Goal: Task Accomplishment & Management: Manage account settings

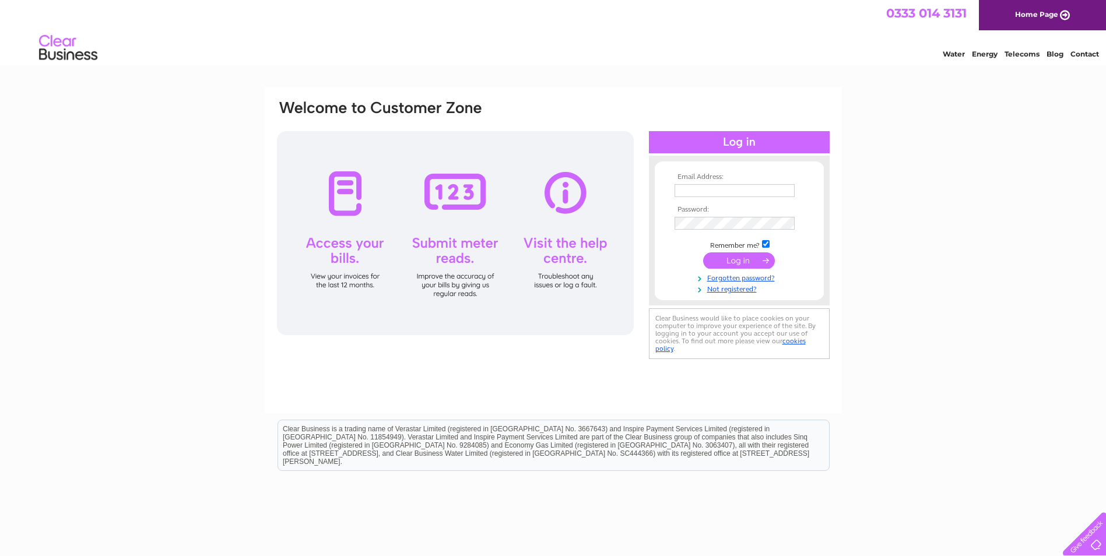
click at [722, 191] on input "text" at bounding box center [735, 190] width 120 height 13
type input "[PERSON_NAME][EMAIL_ADDRESS][PERSON_NAME][DOMAIN_NAME]"
click at [705, 192] on input "[PERSON_NAME][EMAIL_ADDRESS][PERSON_NAME][DOMAIN_NAME]" at bounding box center [735, 190] width 120 height 13
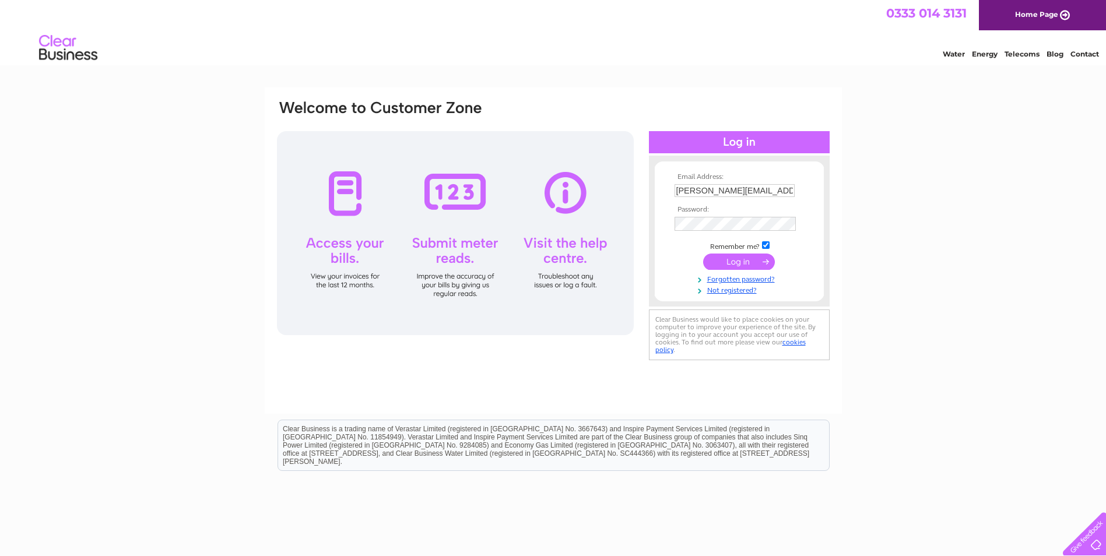
click at [730, 263] on input "submit" at bounding box center [739, 262] width 72 height 16
click at [764, 188] on input "[PERSON_NAME][EMAIL_ADDRESS][PERSON_NAME][DOMAIN_NAME]" at bounding box center [735, 191] width 121 height 14
click at [748, 264] on input "submit" at bounding box center [739, 262] width 72 height 16
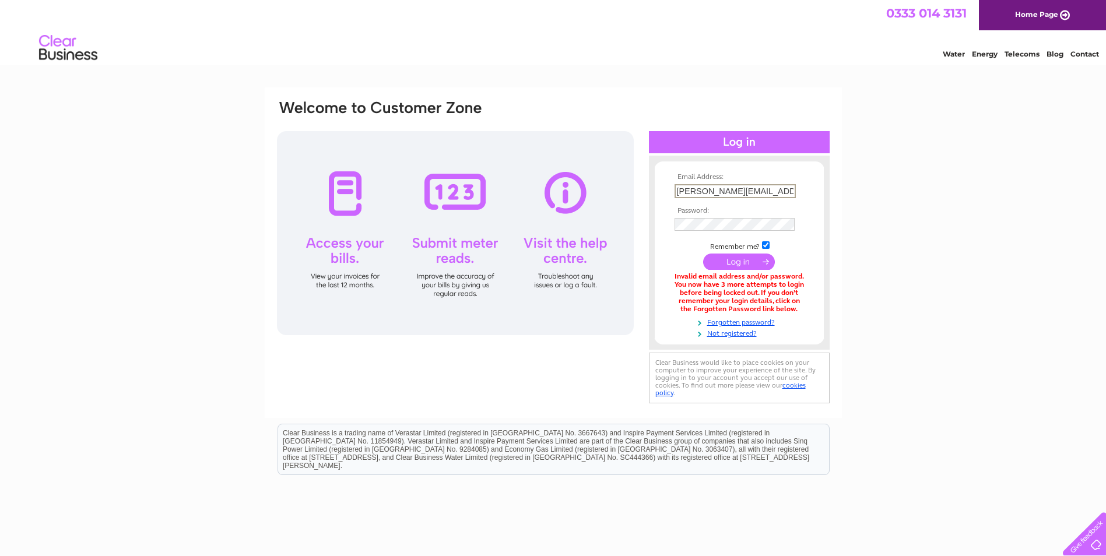
click at [688, 192] on input "[PERSON_NAME][EMAIL_ADDRESS][PERSON_NAME][DOMAIN_NAME]" at bounding box center [735, 191] width 121 height 14
click at [696, 192] on input "[PERSON_NAME][EMAIL_ADDRESS][PERSON_NAME][DOMAIN_NAME]" at bounding box center [735, 191] width 121 height 14
type input "natallie.rogerson@reallifeoptions.org"
click at [751, 256] on input "submit" at bounding box center [739, 261] width 72 height 16
click at [701, 187] on input "natallie.rogerson@reallifeoptions.org" at bounding box center [735, 191] width 121 height 14
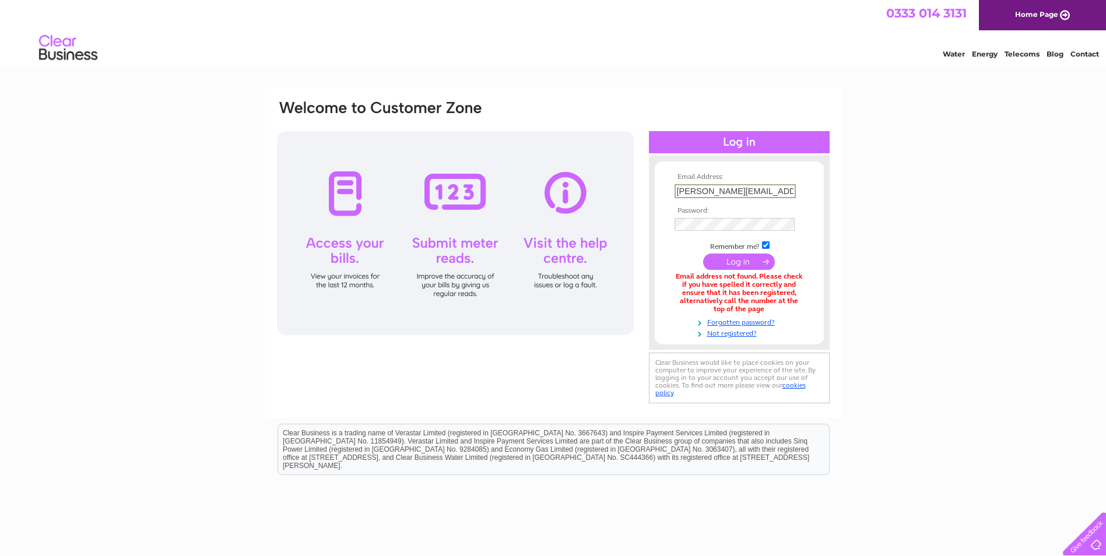
type input "[PERSON_NAME][EMAIL_ADDRESS][PERSON_NAME][DOMAIN_NAME]"
click at [744, 257] on input "submit" at bounding box center [739, 262] width 72 height 16
click at [706, 190] on input "[PERSON_NAME][EMAIL_ADDRESS][PERSON_NAME][DOMAIN_NAME]" at bounding box center [735, 190] width 120 height 13
drag, startPoint x: 674, startPoint y: 191, endPoint x: 915, endPoint y: 188, distance: 240.3
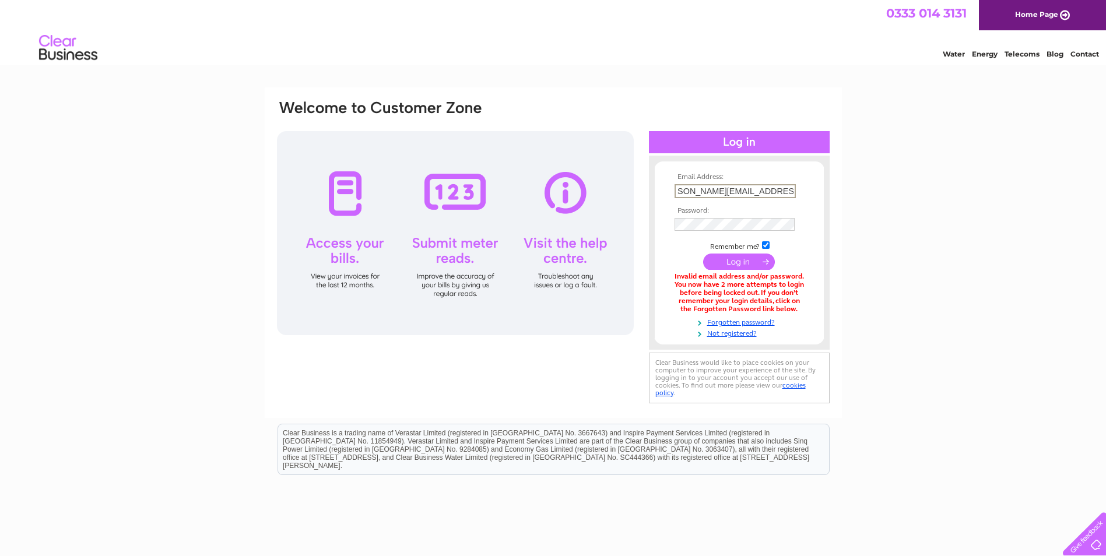
click at [915, 188] on div "Email Address: natalie.rogerson@reallifeoptions.org Password:" at bounding box center [553, 352] width 1106 height 530
paste input "[PERSON_NAME][EMAIL_ADDRESS][PERSON_NAME][DOMAIN_NAME]"
type input "[PERSON_NAME][EMAIL_ADDRESS][PERSON_NAME][DOMAIN_NAME]"
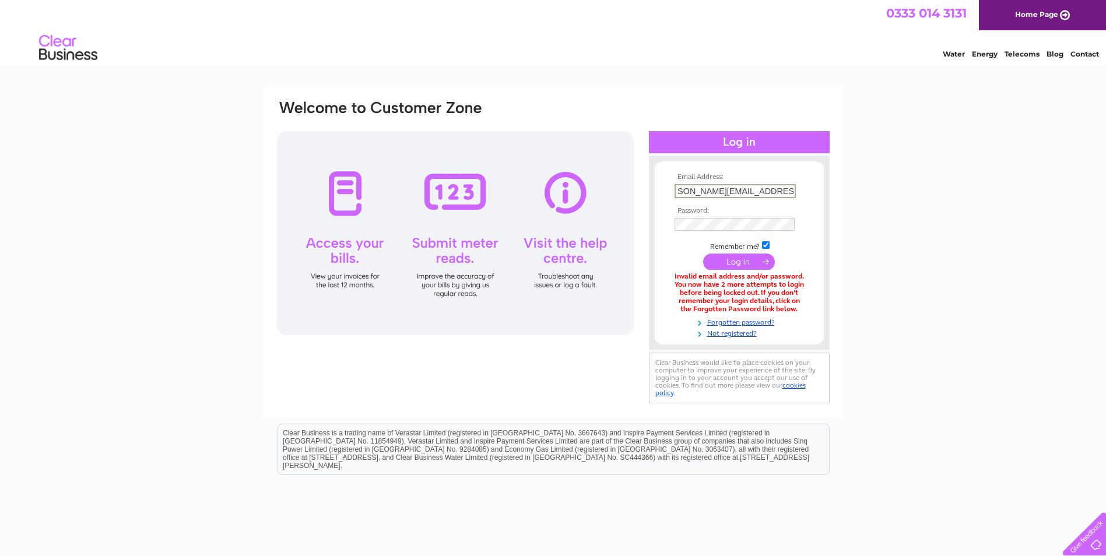
scroll to position [0, 0]
click at [737, 261] on input "submit" at bounding box center [739, 262] width 72 height 16
click at [758, 262] on input "submit" at bounding box center [739, 262] width 72 height 16
